Goal: Navigation & Orientation: Find specific page/section

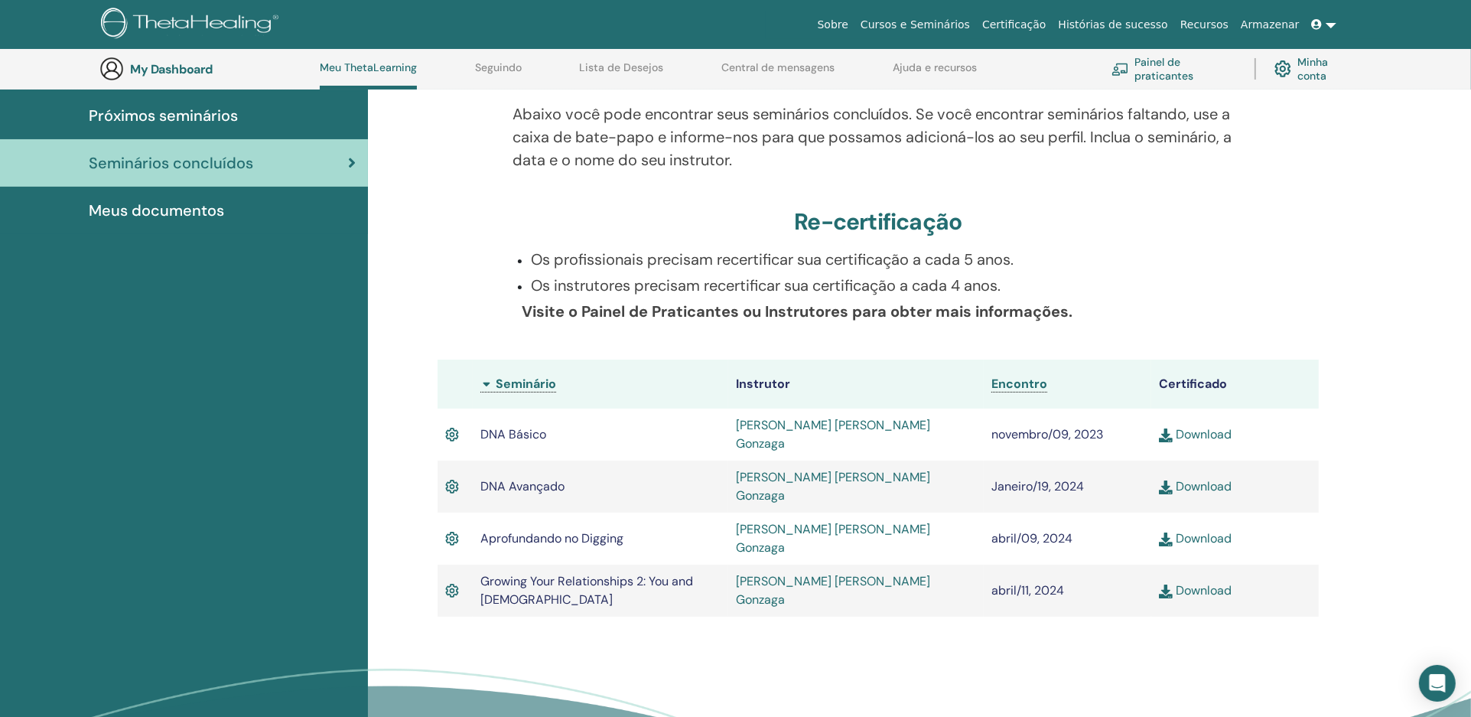
scroll to position [163, 0]
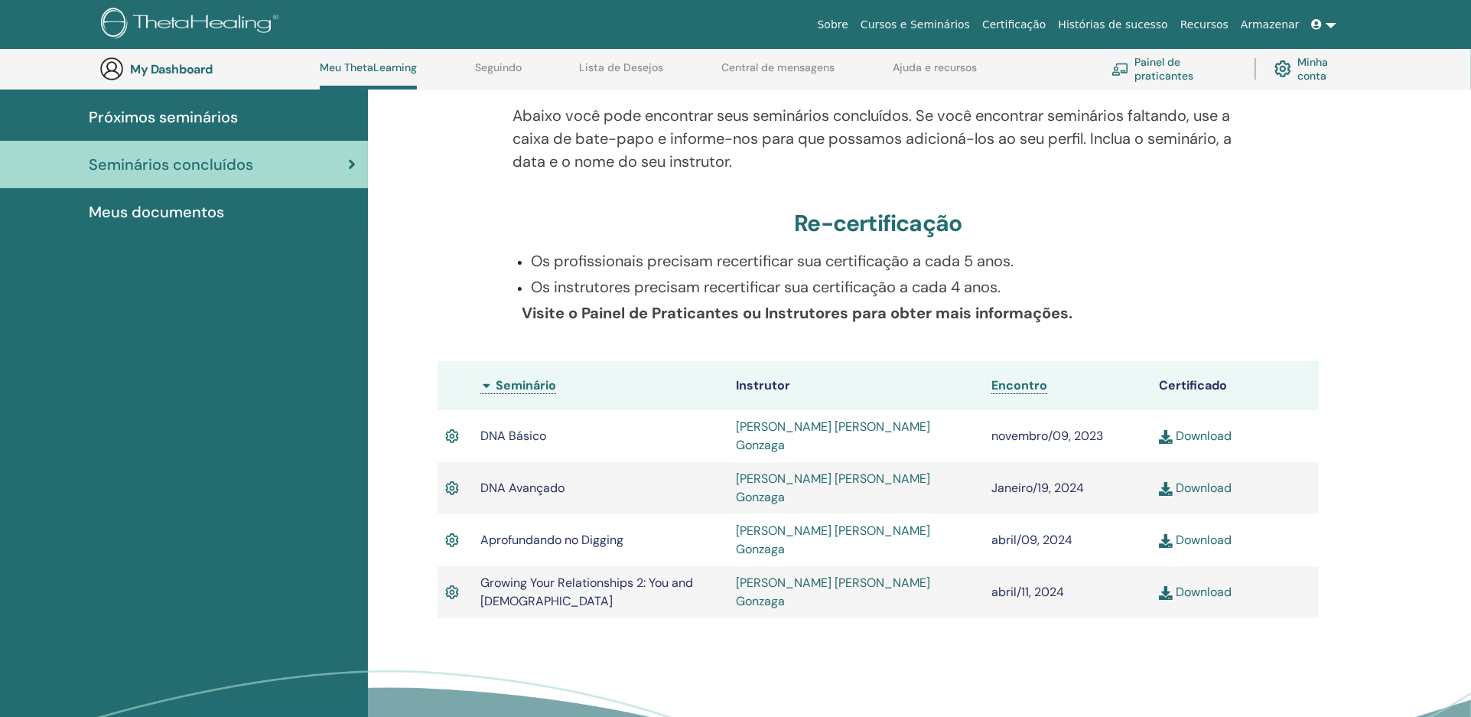
scroll to position [163, 0]
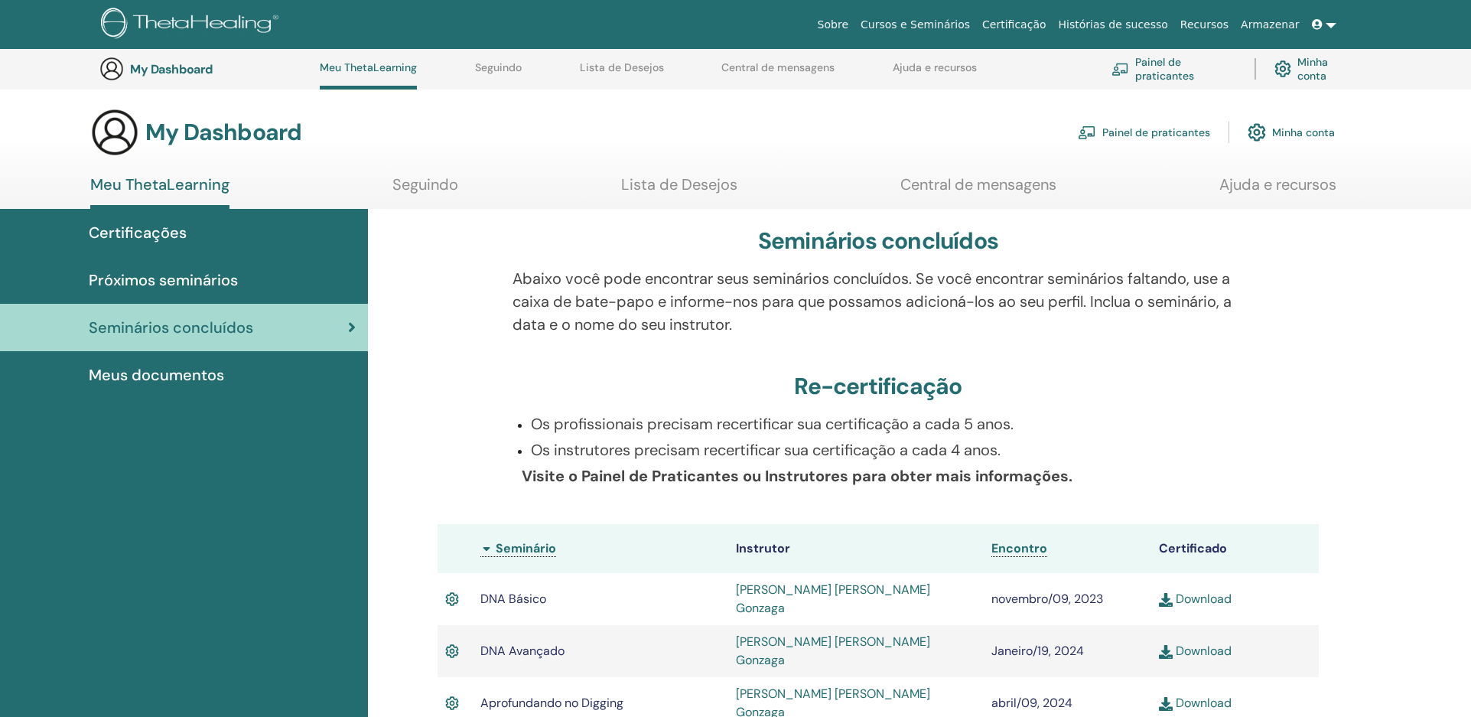
scroll to position [163, 0]
